Goal: Task Accomplishment & Management: Manage account settings

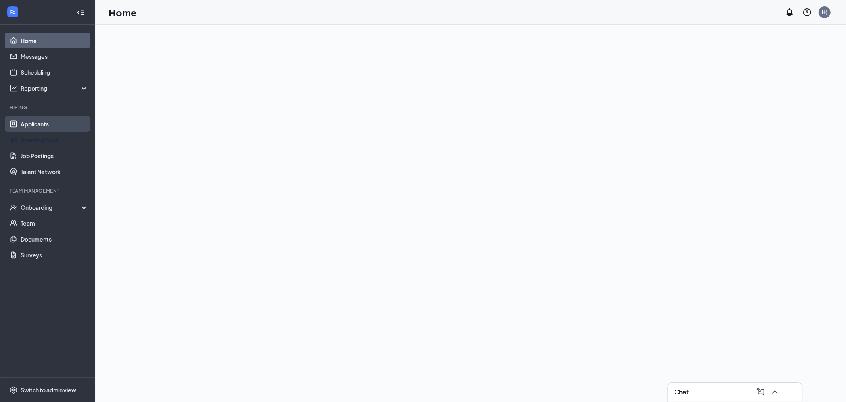
click at [44, 129] on link "Applicants" at bounding box center [55, 124] width 68 height 16
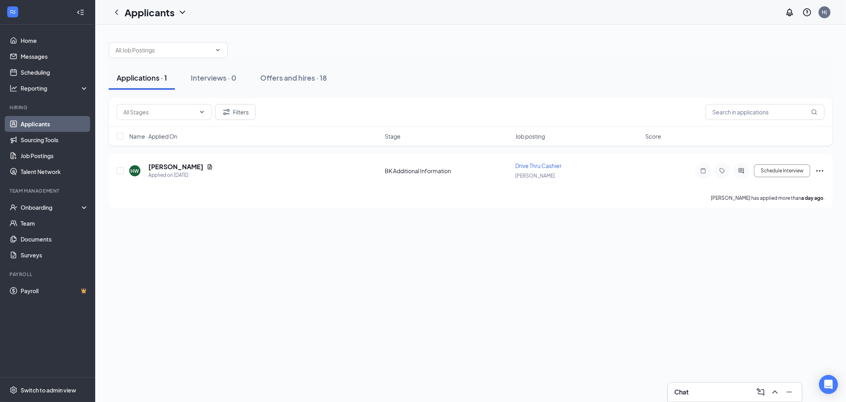
click at [246, 81] on div "Applications · 1 Interviews · 0 Offers and hires · 18" at bounding box center [471, 78] width 724 height 24
click at [46, 35] on link "Home" at bounding box center [55, 41] width 68 height 16
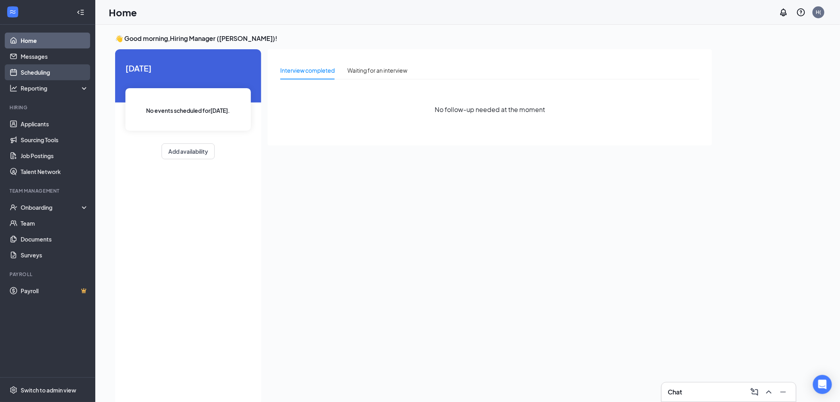
click at [36, 75] on link "Scheduling" at bounding box center [55, 72] width 68 height 16
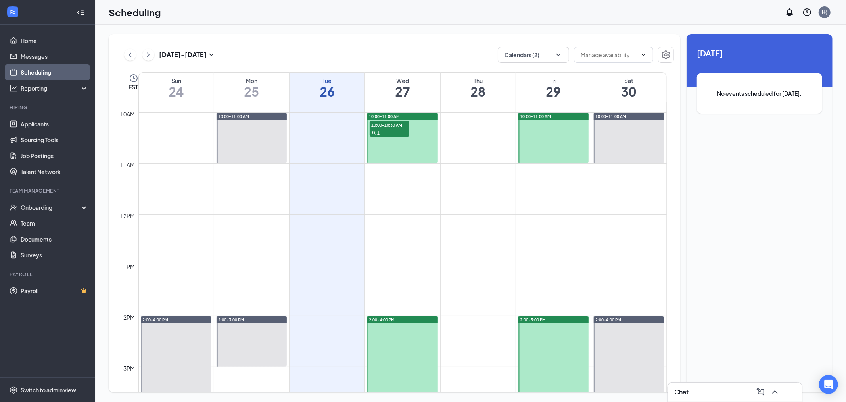
scroll to position [390, 0]
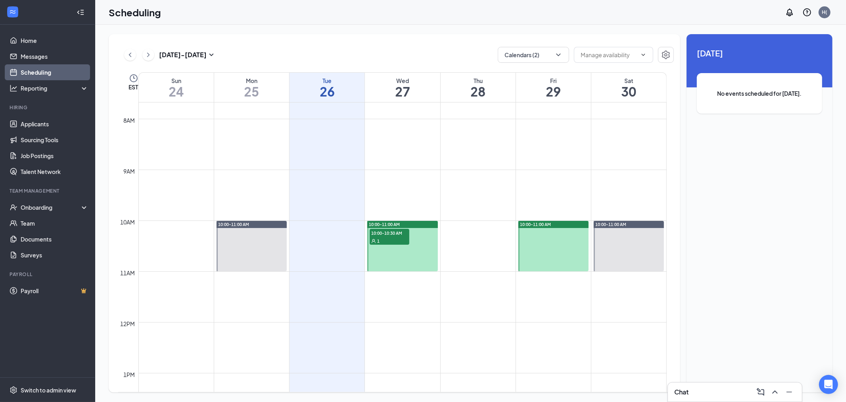
click at [382, 232] on span "10:00-10:30 AM" at bounding box center [390, 233] width 40 height 8
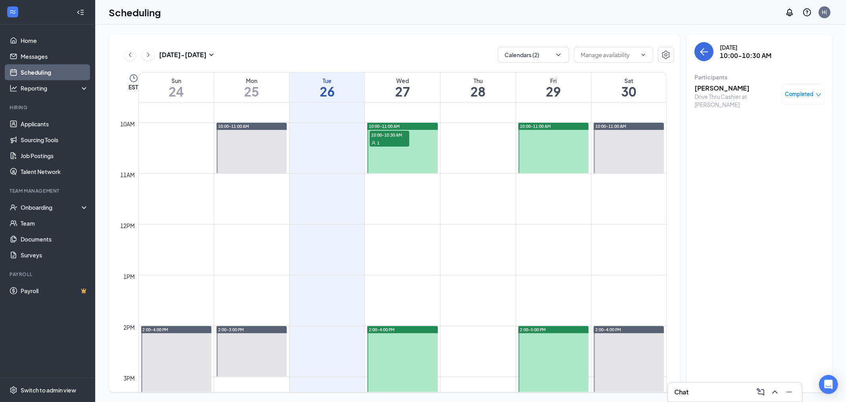
drag, startPoint x: 268, startPoint y: 244, endPoint x: 260, endPoint y: 245, distance: 7.9
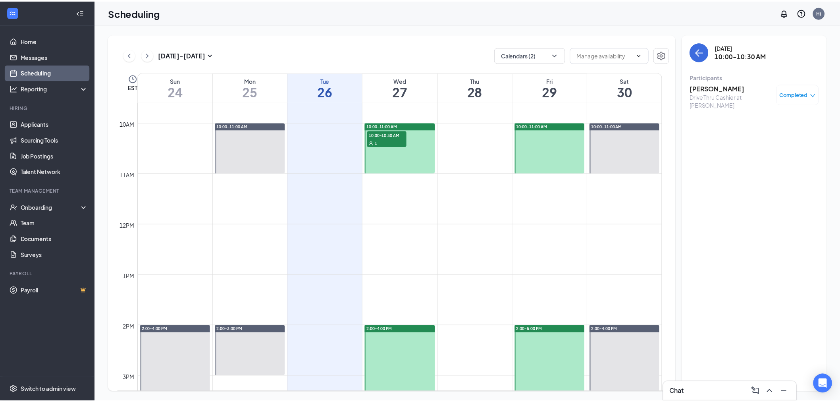
scroll to position [787, 0]
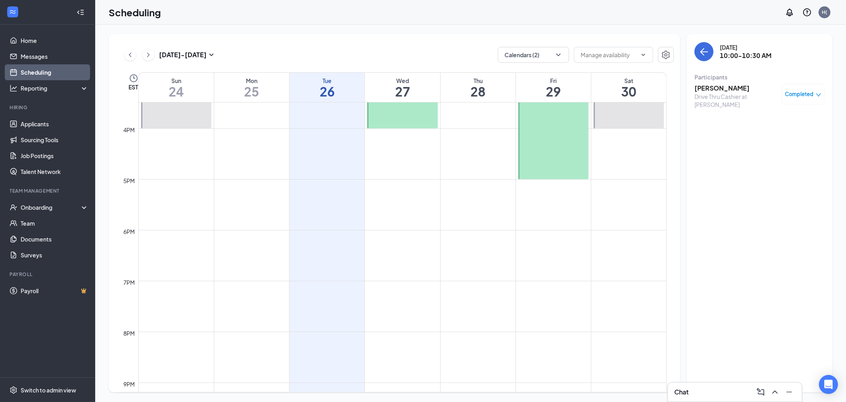
drag, startPoint x: 260, startPoint y: 245, endPoint x: 100, endPoint y: 315, distance: 175.0
click at [75, 346] on ul "Home Messages Scheduling Reporting Hiring Applicants Sourcing Tools Job Posting…" at bounding box center [47, 201] width 95 height 352
click at [38, 126] on link "Applicants" at bounding box center [55, 124] width 68 height 16
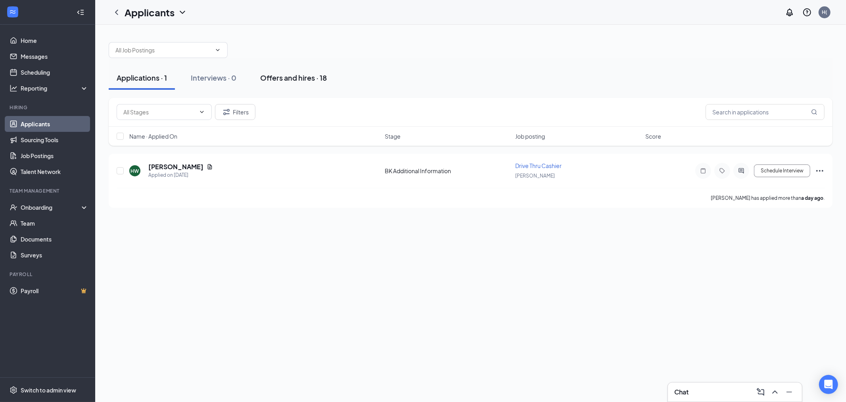
click at [268, 78] on div "Offers and hires · 18" at bounding box center [293, 78] width 67 height 10
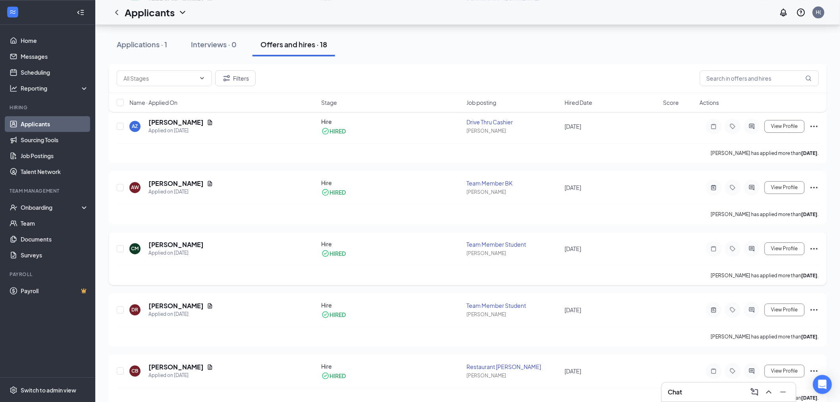
scroll to position [858, 0]
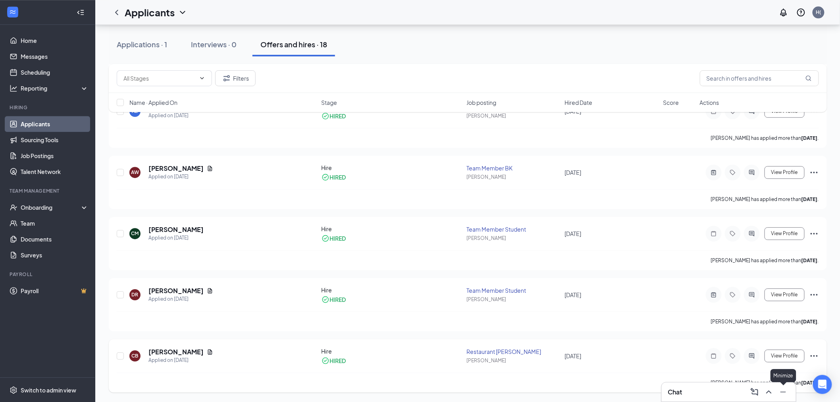
click at [779, 390] on icon "Minimize" at bounding box center [783, 392] width 10 height 10
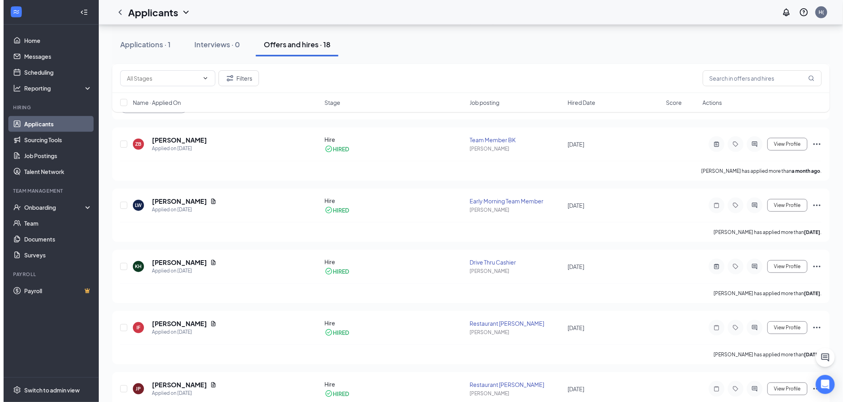
scroll to position [0, 0]
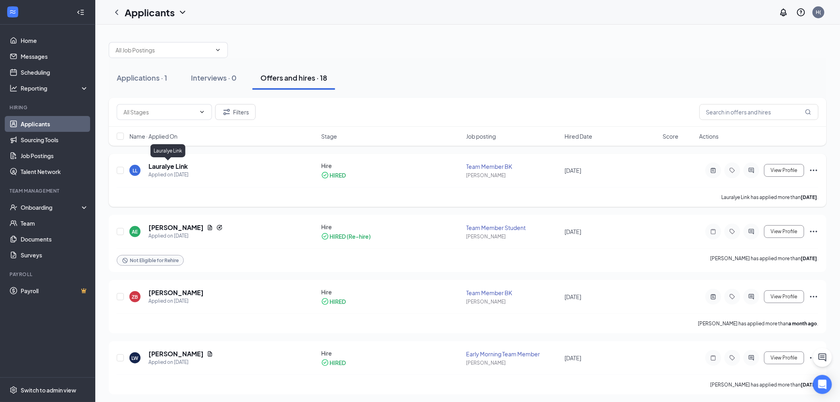
click at [156, 162] on h5 "Lauralye Link" at bounding box center [167, 166] width 39 height 9
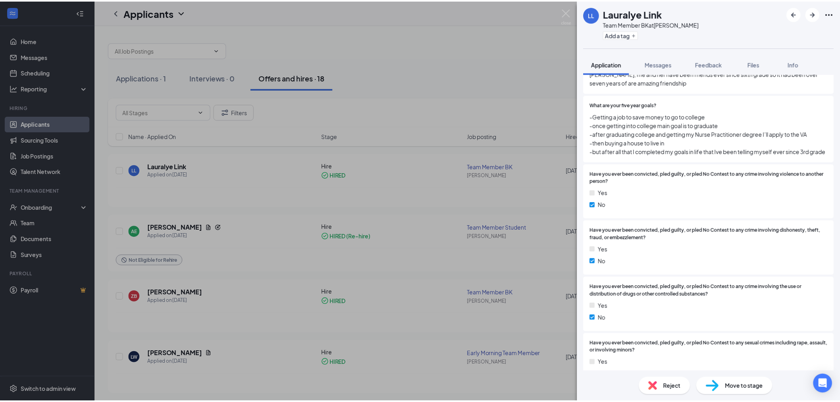
scroll to position [389, 0]
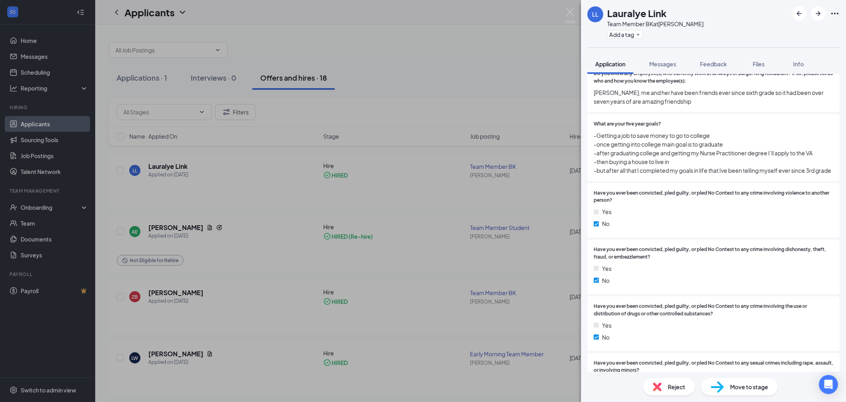
drag, startPoint x: 393, startPoint y: 90, endPoint x: 398, endPoint y: 90, distance: 4.8
click at [397, 90] on div "LL Lauralye Link Team Member BK at [PERSON_NAME] Add a tag Application Messages…" at bounding box center [423, 201] width 846 height 402
